Goal: Task Accomplishment & Management: Use online tool/utility

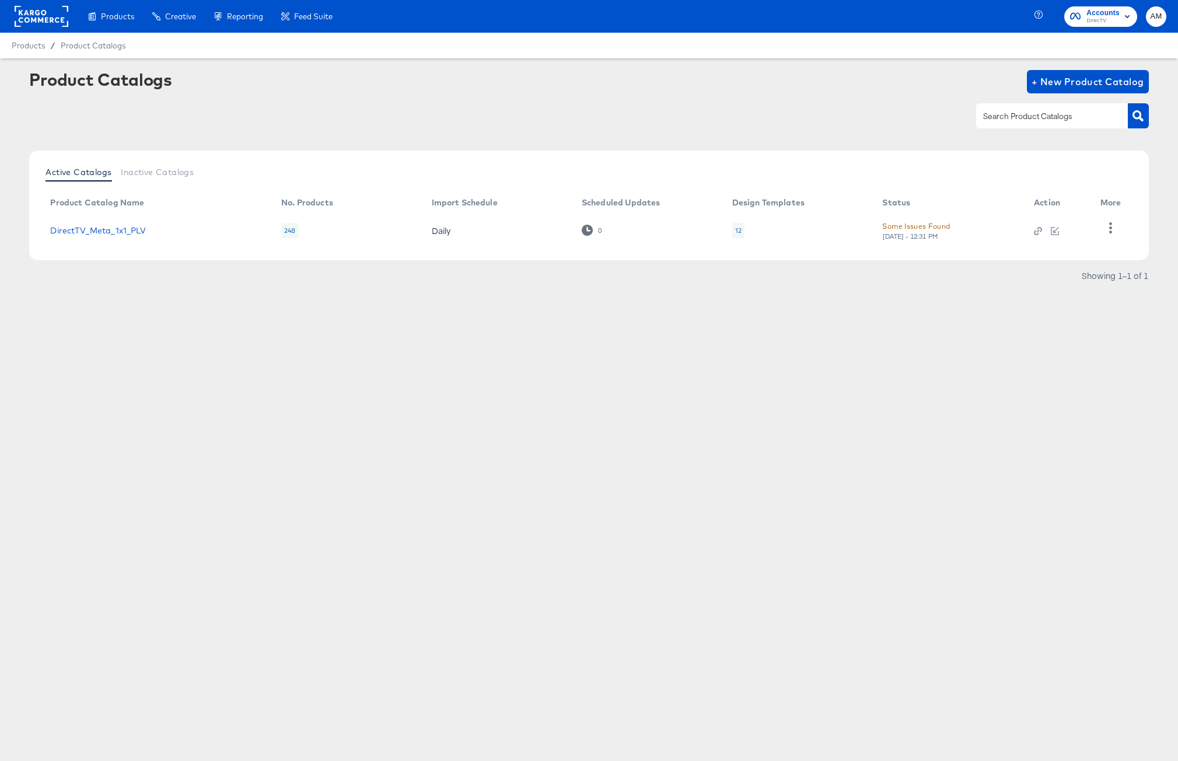
click at [741, 231] on div "12" at bounding box center [738, 230] width 6 height 9
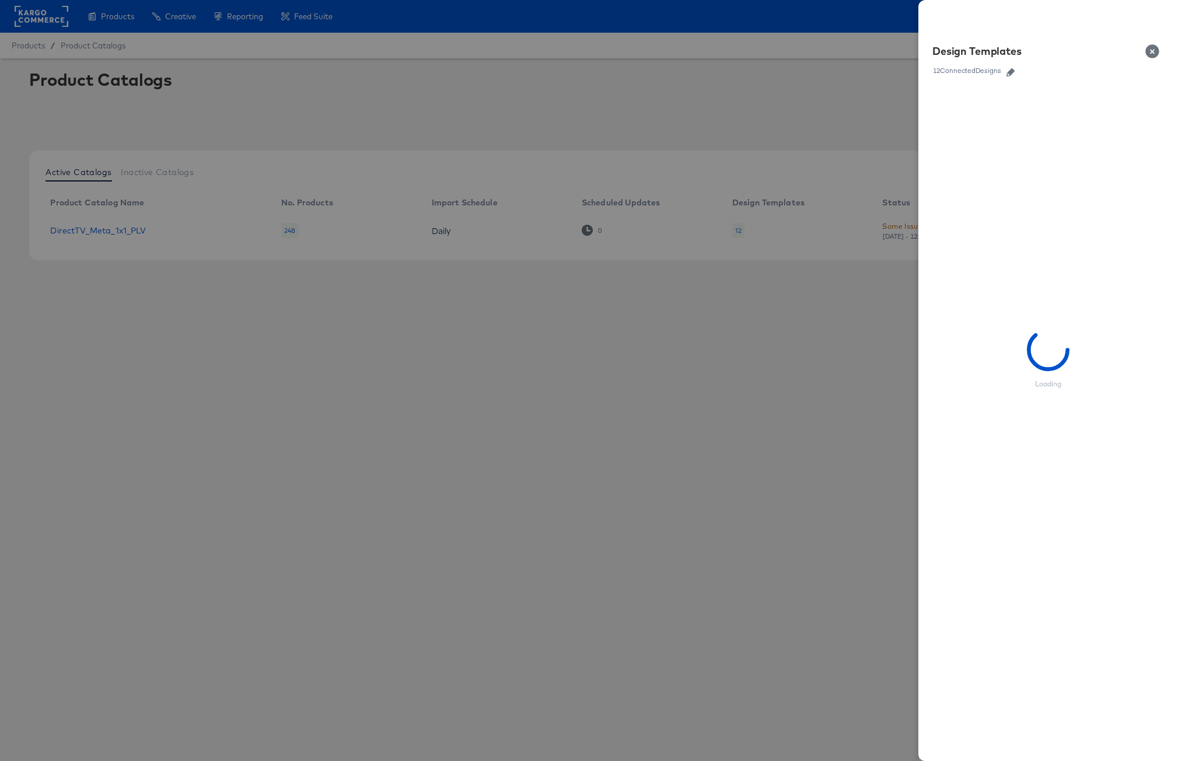
click at [1012, 70] on icon "button" at bounding box center [1011, 72] width 8 height 8
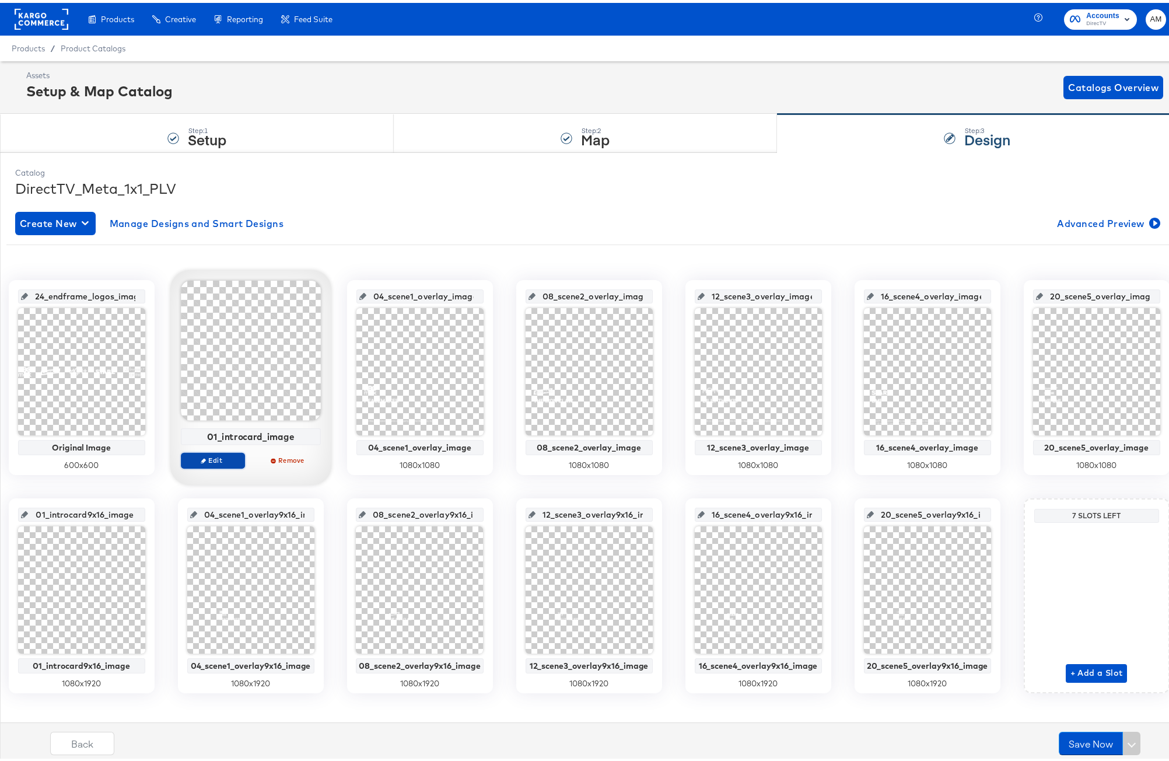
click at [239, 455] on span "Edit" at bounding box center [213, 457] width 54 height 9
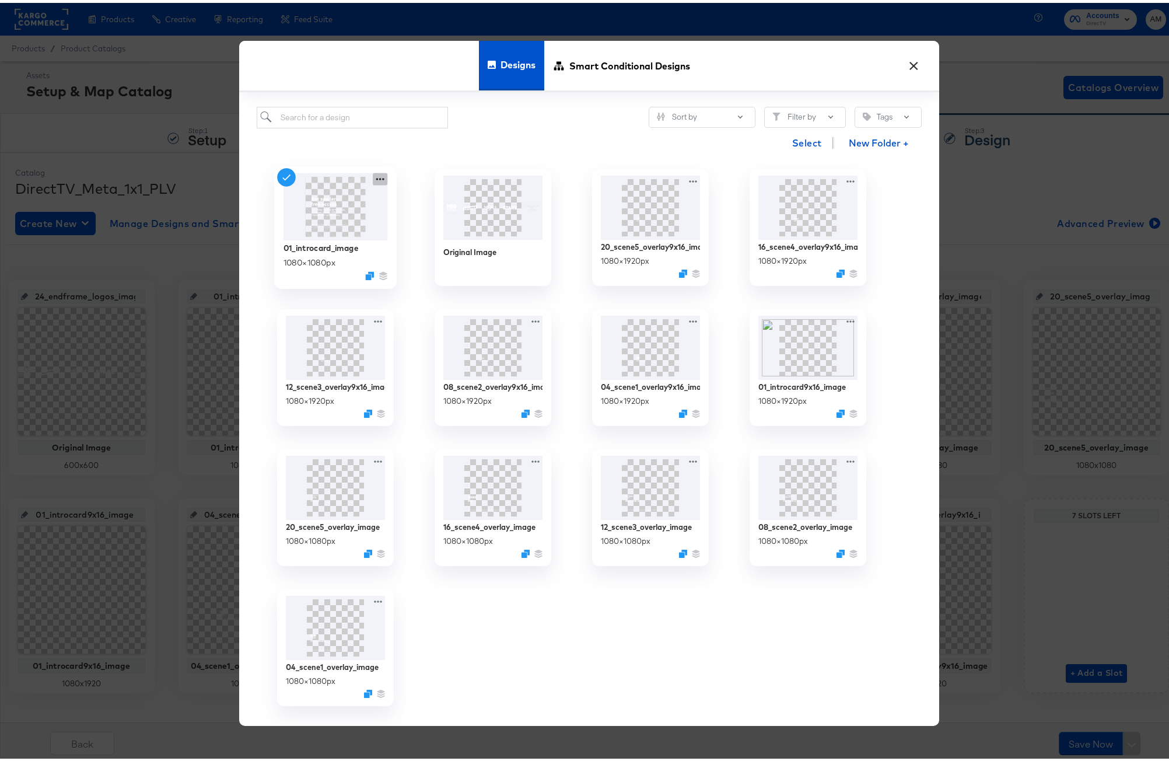
click at [376, 176] on icon at bounding box center [380, 176] width 15 height 12
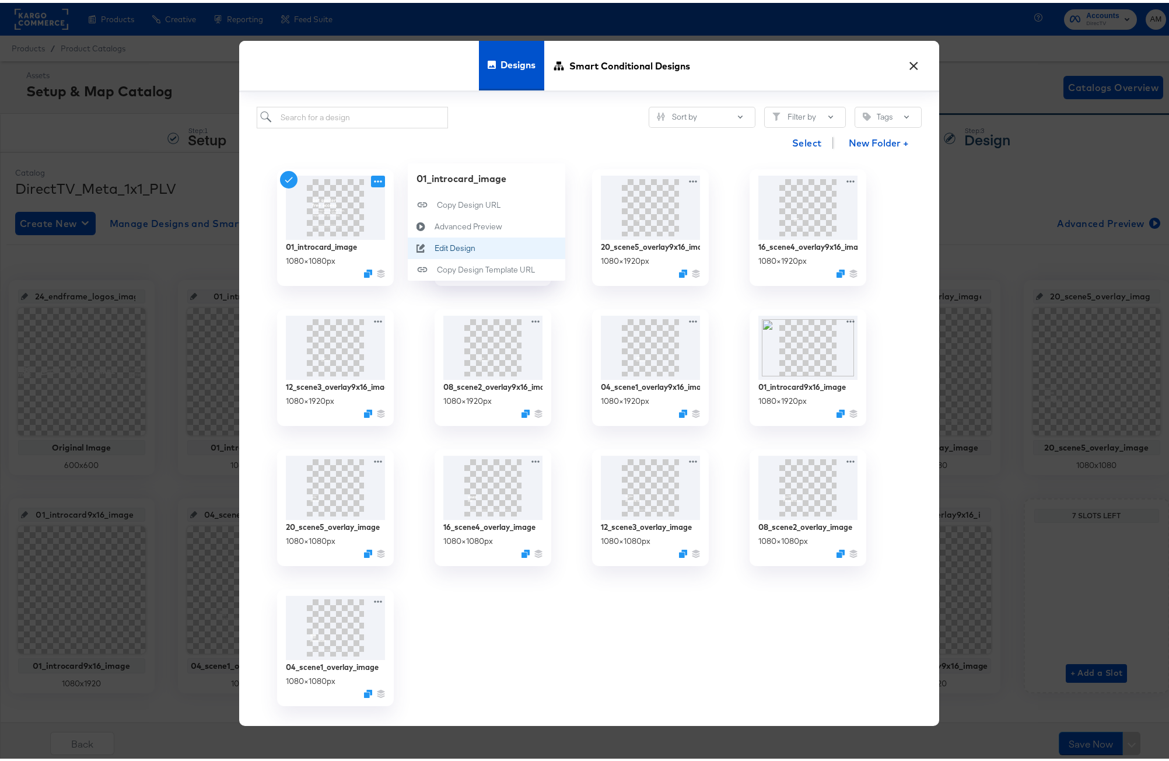
click at [446, 251] on button "Edit Design Edit Design" at bounding box center [487, 246] width 158 height 22
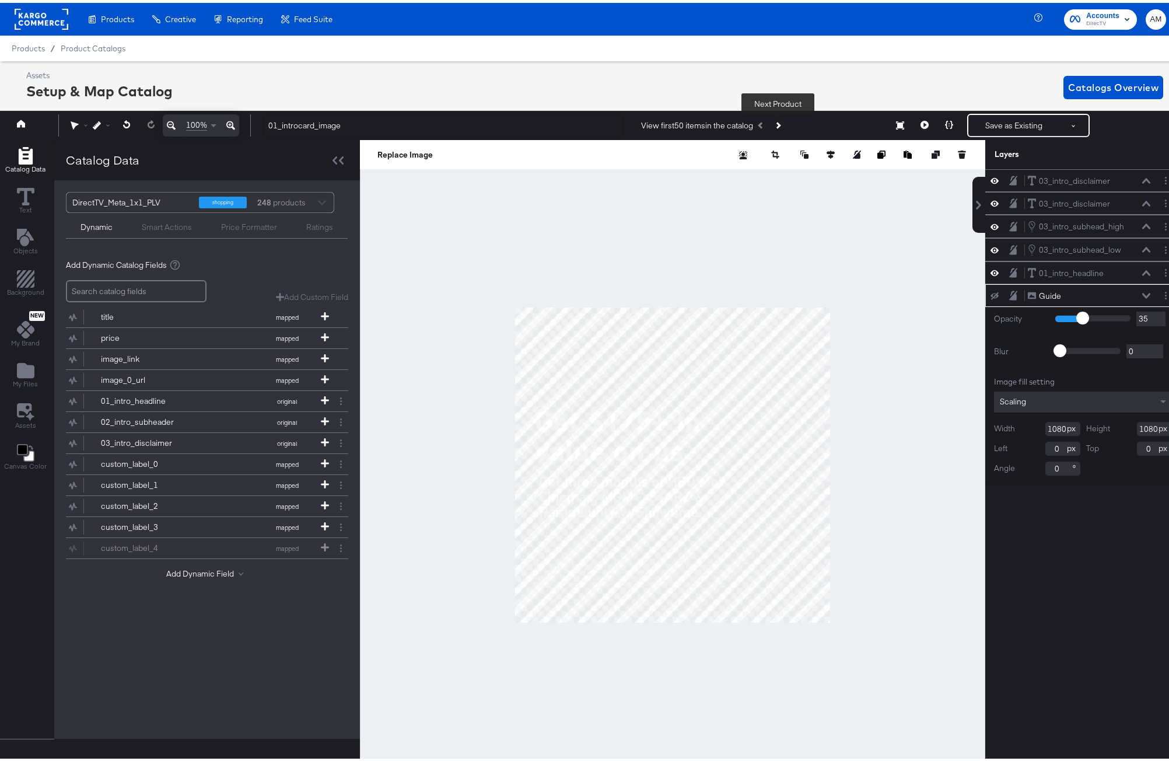
click at [777, 121] on icon "Next Product" at bounding box center [778, 123] width 6 height 6
click at [760, 124] on icon "Previous Product" at bounding box center [762, 123] width 6 height 6
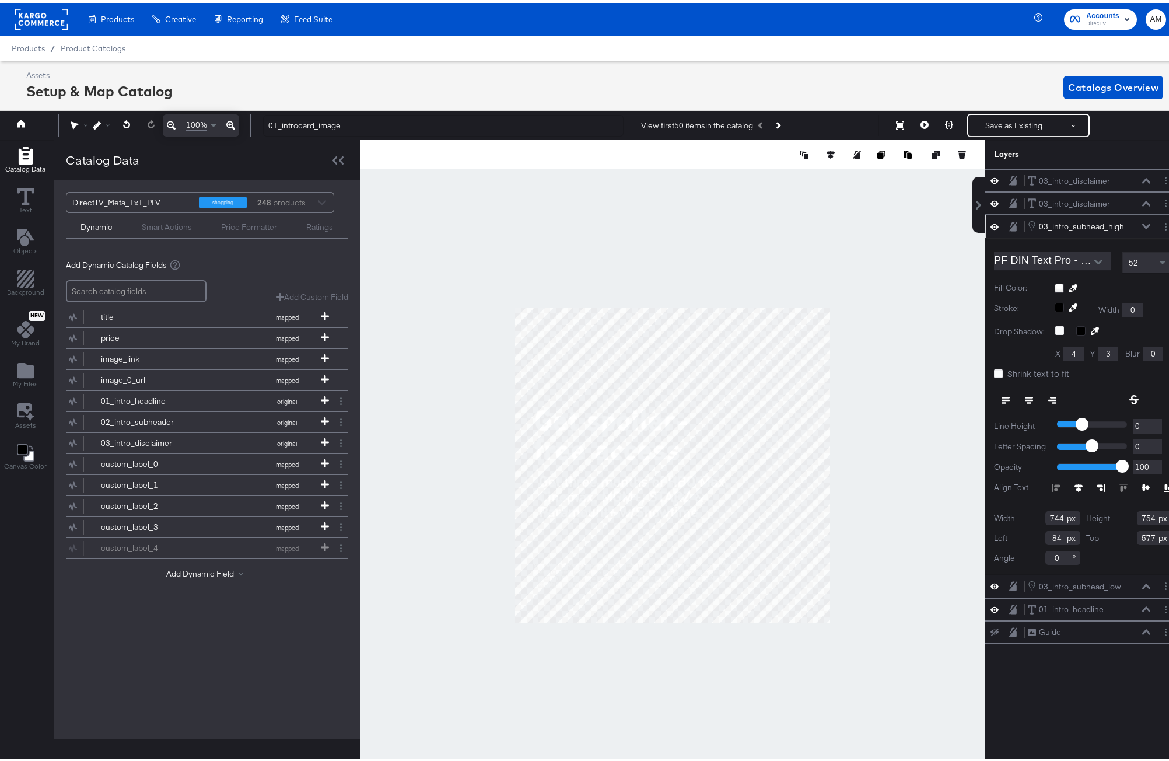
scroll to position [0, 3]
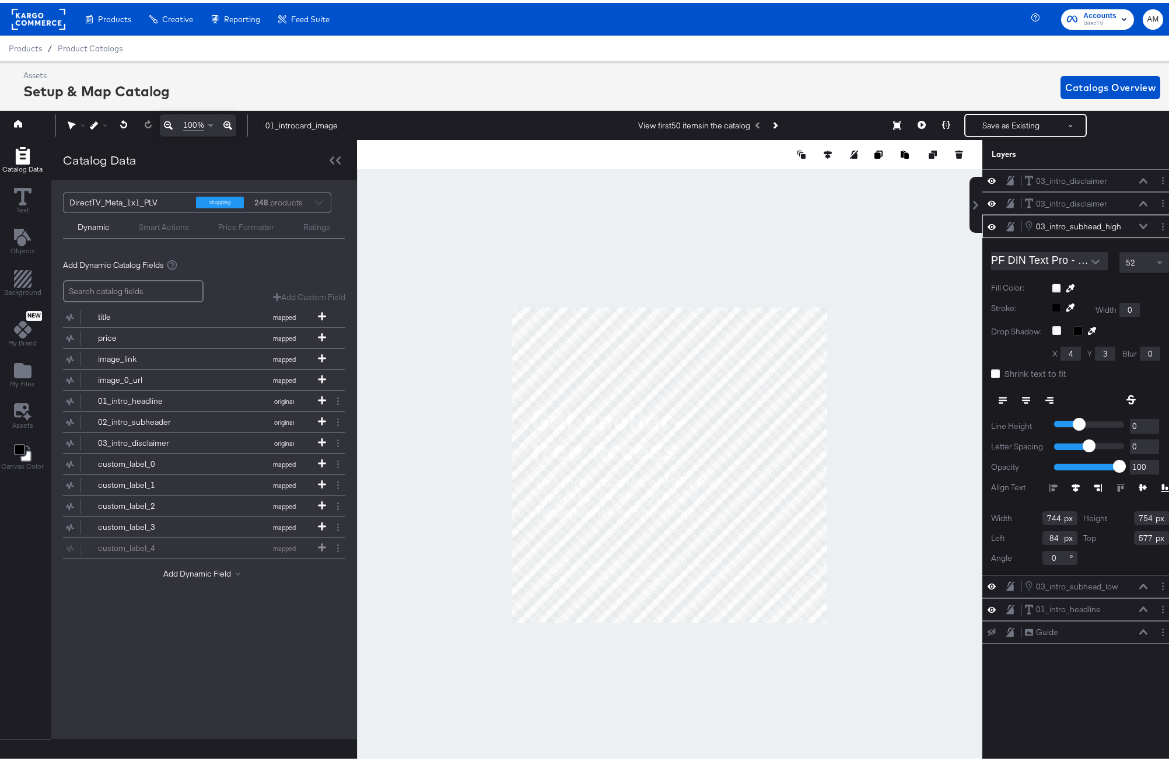
click at [1140, 224] on icon at bounding box center [1144, 223] width 8 height 5
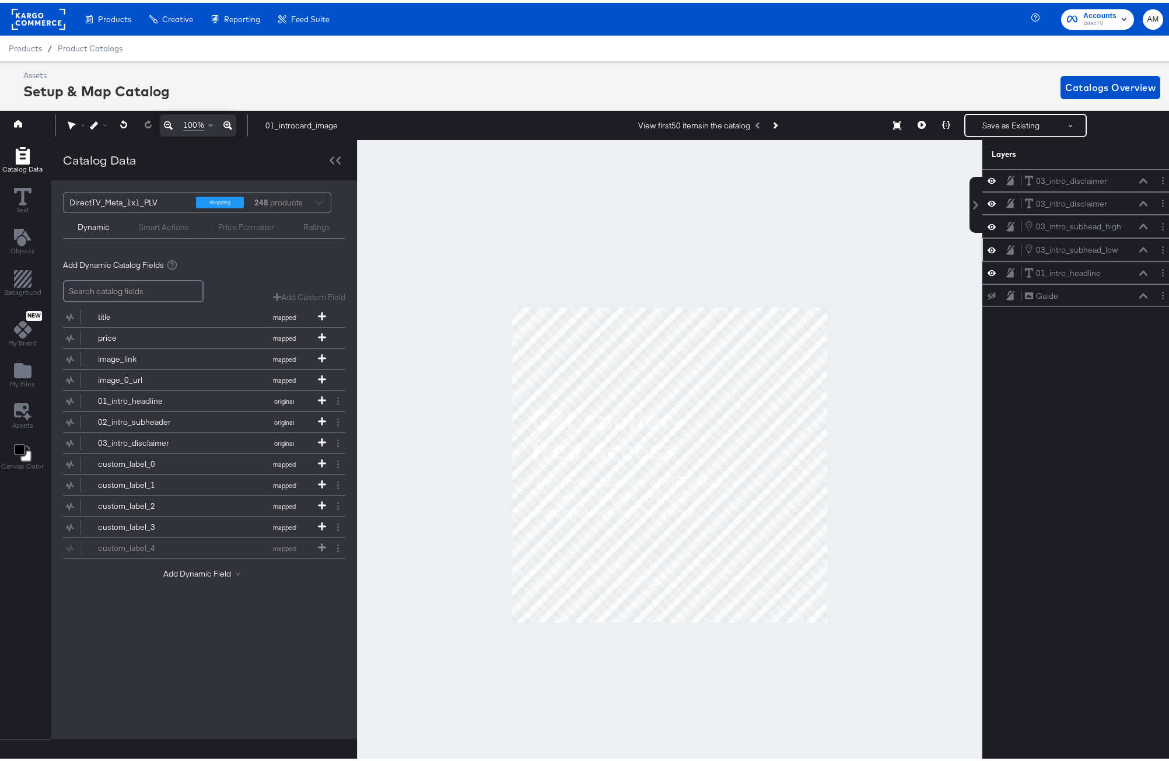
click at [1140, 247] on icon at bounding box center [1144, 247] width 8 height 6
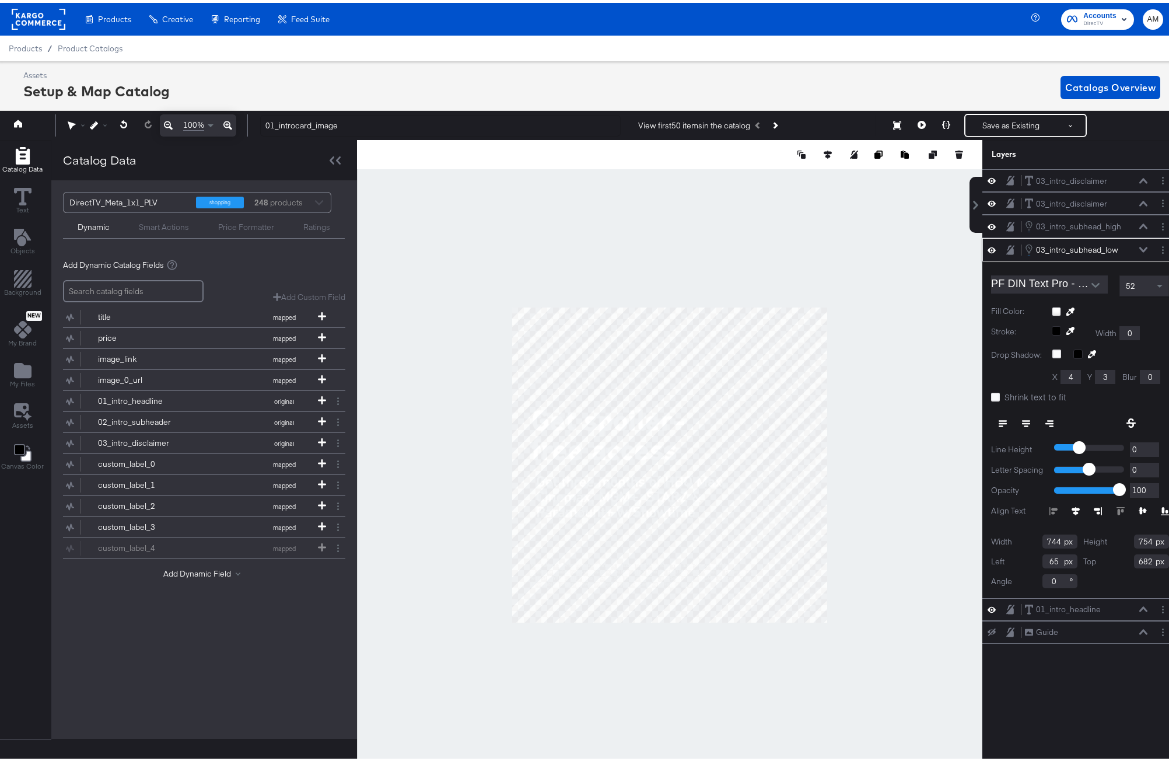
click at [1140, 247] on icon at bounding box center [1144, 247] width 8 height 5
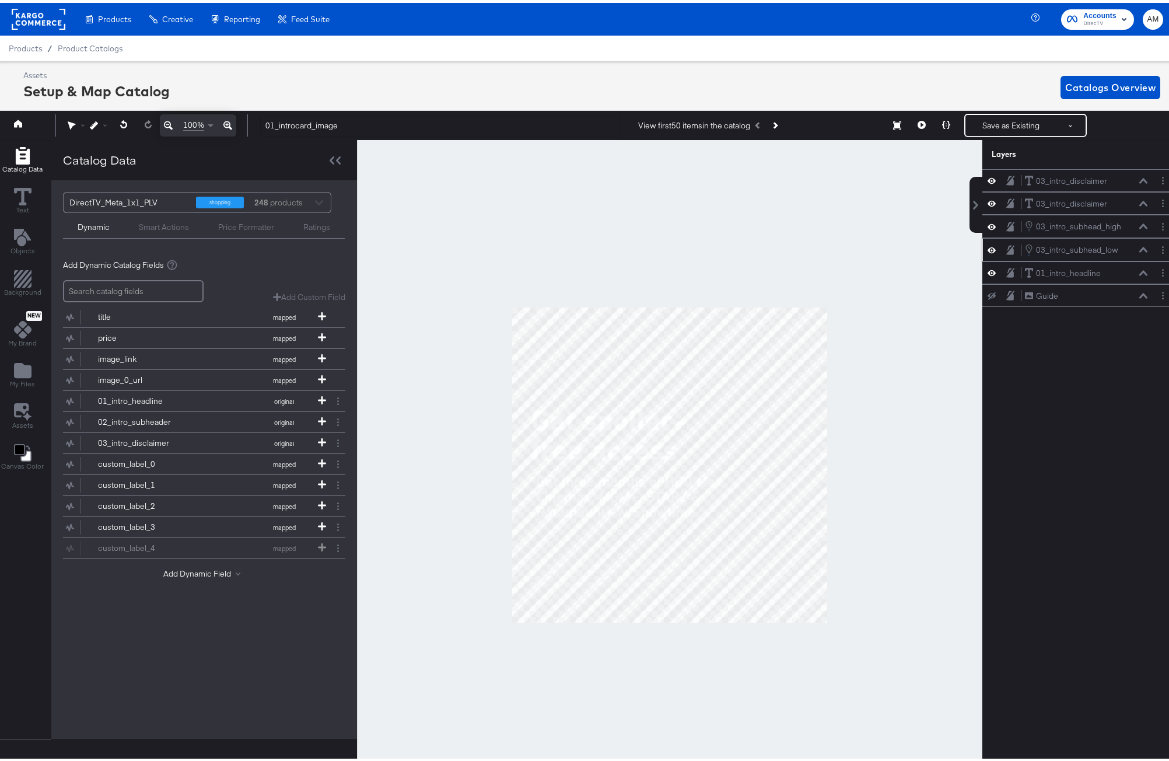
click at [1140, 247] on icon at bounding box center [1144, 247] width 8 height 6
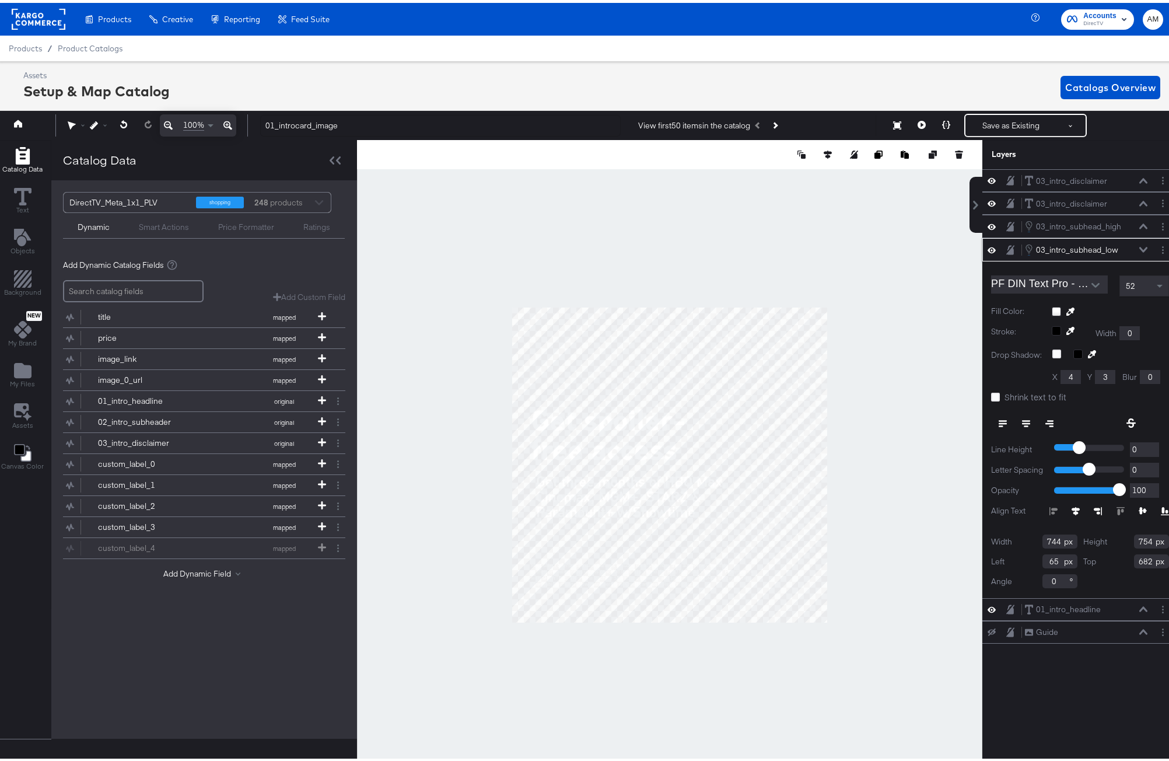
click at [1046, 542] on input "744" at bounding box center [1060, 539] width 35 height 14
type input "900"
click at [1140, 225] on icon at bounding box center [1144, 224] width 8 height 6
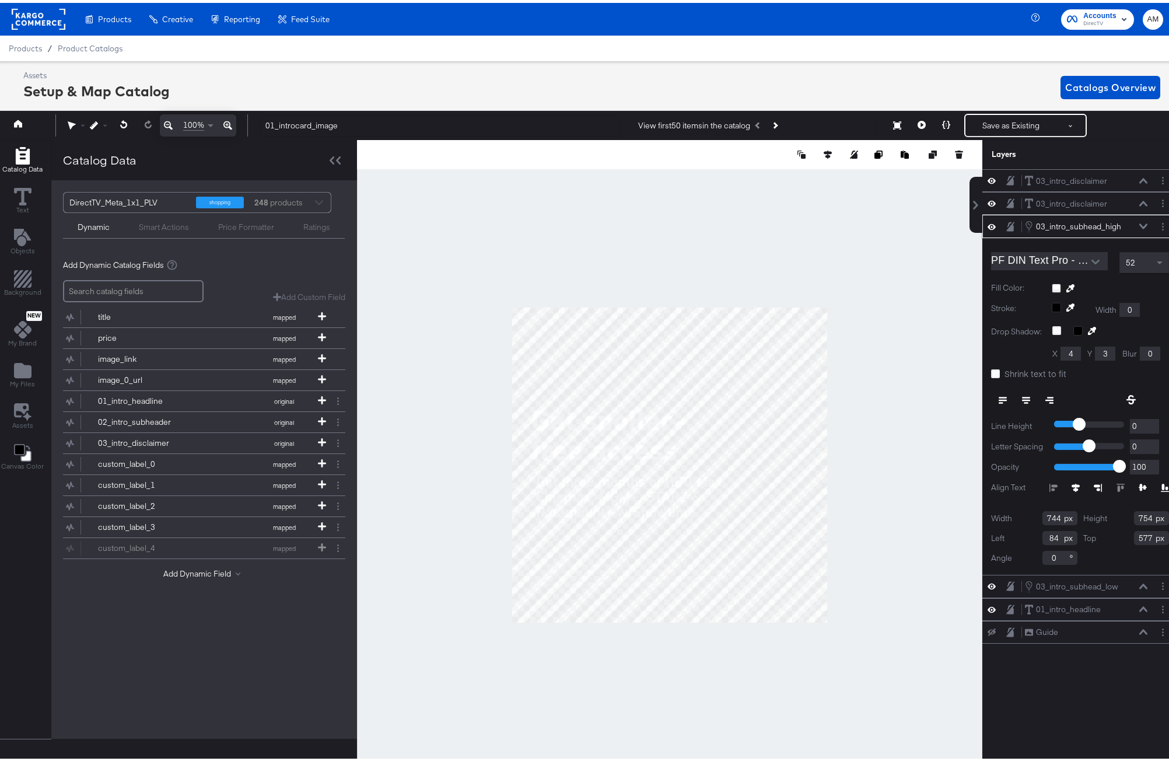
click at [1045, 515] on input "744" at bounding box center [1060, 515] width 35 height 14
type input "900"
click at [780, 124] on button "Next Product" at bounding box center [775, 122] width 16 height 21
